Goal: Navigation & Orientation: Find specific page/section

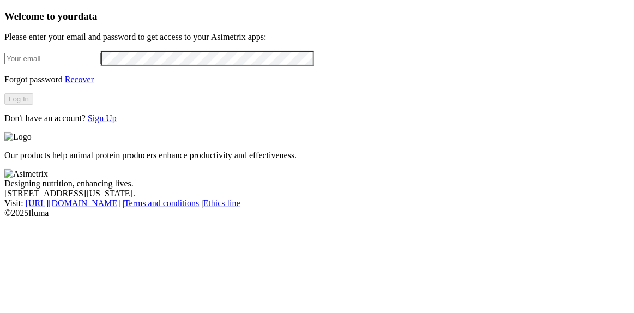
type input "[PERSON_NAME][EMAIL_ADDRESS][DOMAIN_NAME]"
click at [33, 105] on button "Log In" at bounding box center [18, 98] width 29 height 11
